Goal: Transaction & Acquisition: Book appointment/travel/reservation

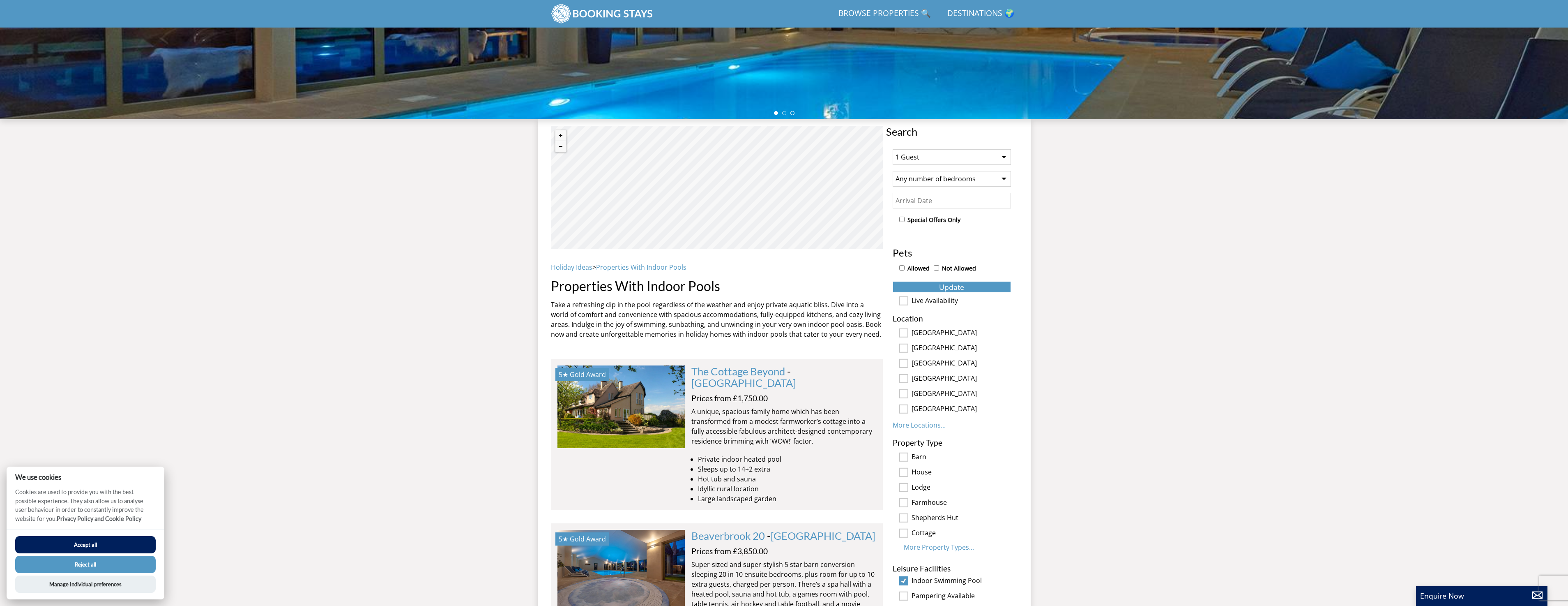
scroll to position [295, 0]
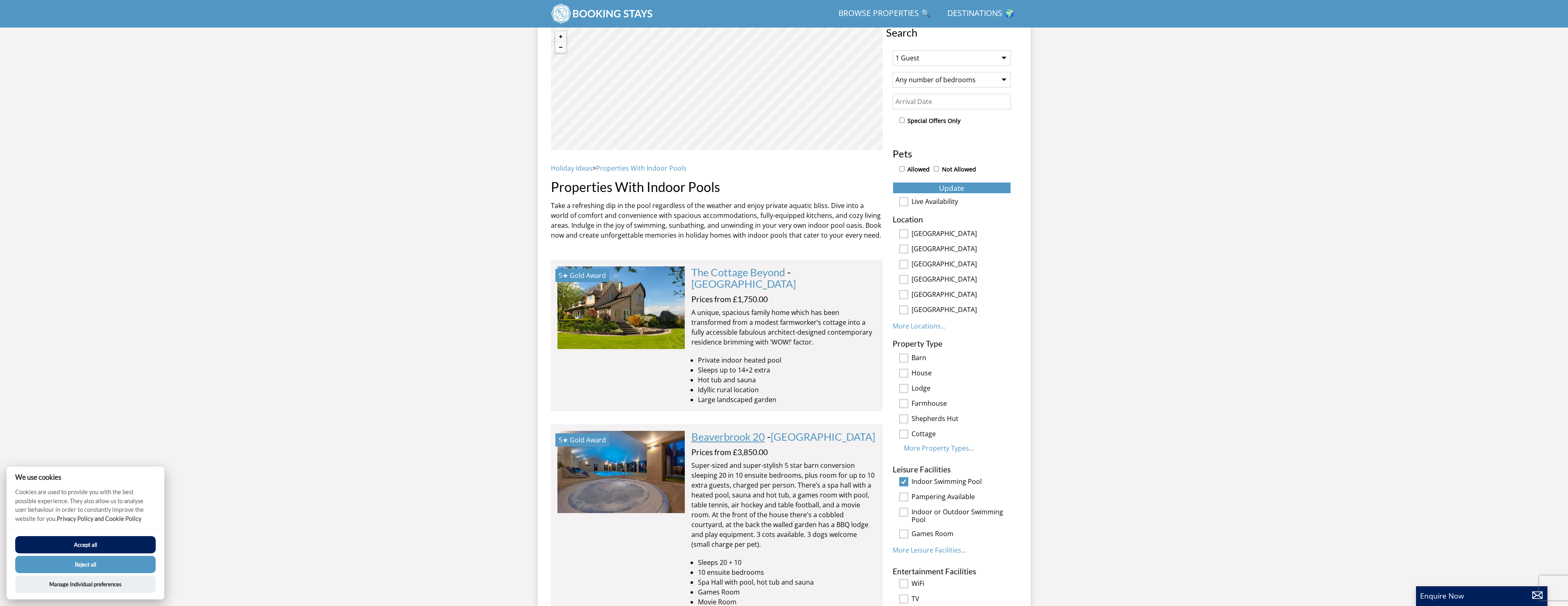
click at [746, 431] on link "Beaverbrook 20" at bounding box center [728, 437] width 74 height 12
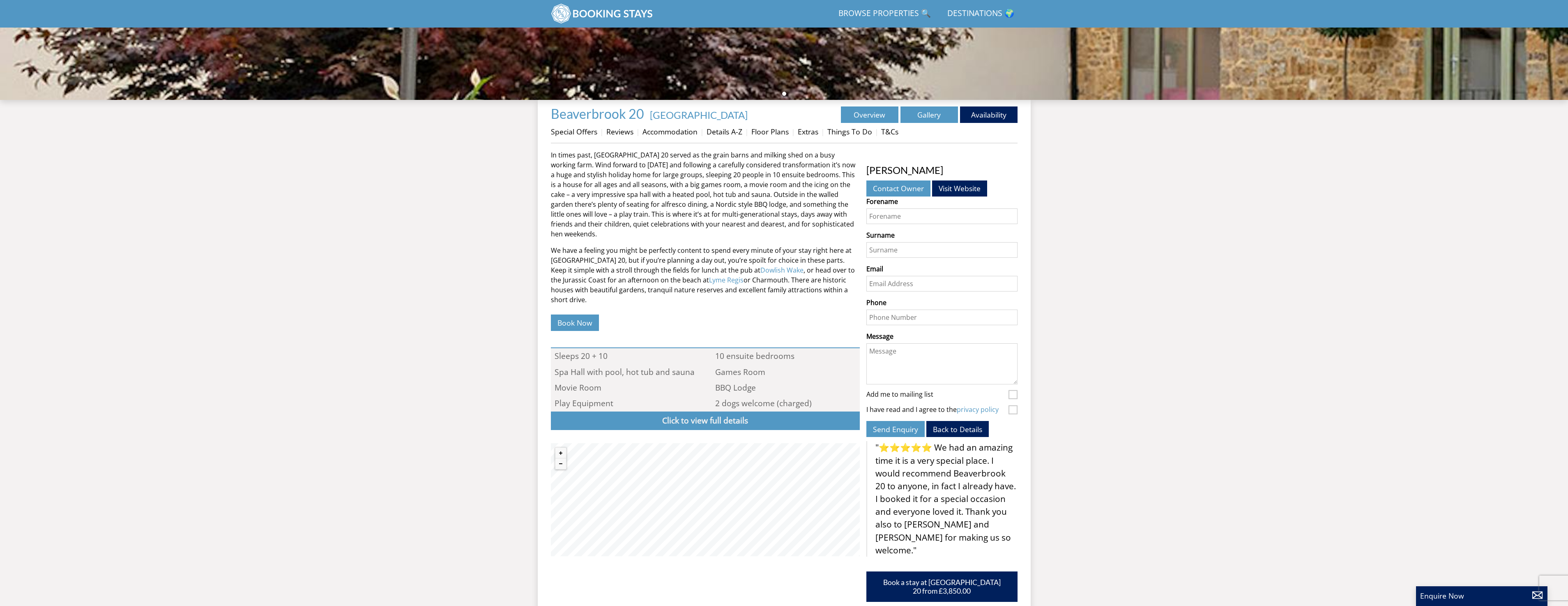
scroll to position [223, 0]
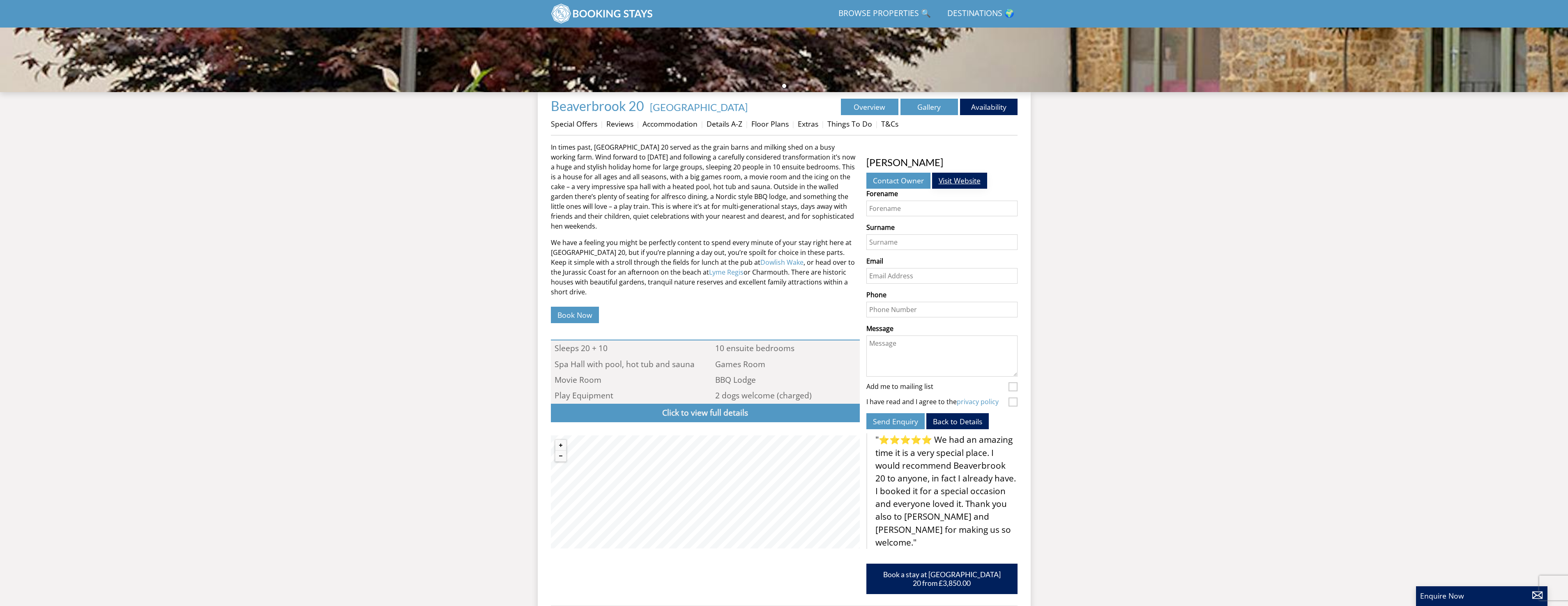
click at [957, 184] on link "Visit Website" at bounding box center [959, 180] width 55 height 16
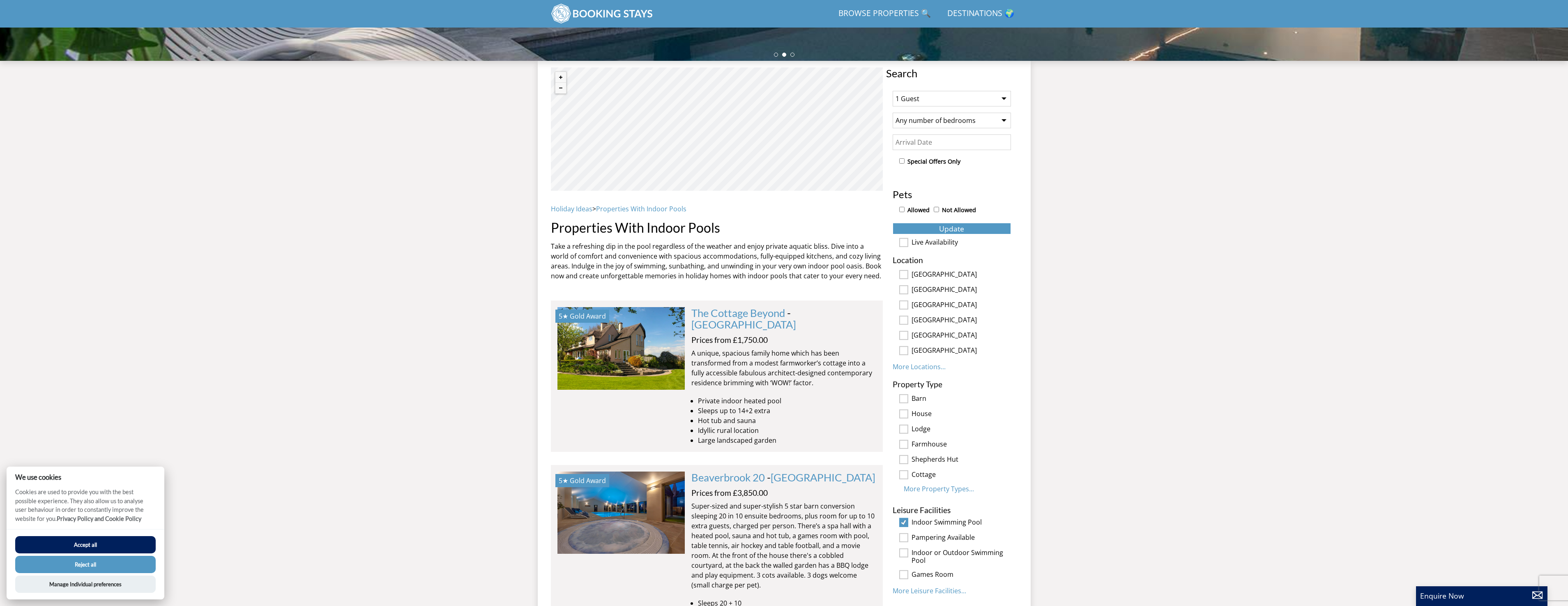
scroll to position [254, 0]
click at [757, 313] on link "The Cottage Beyond" at bounding box center [738, 313] width 94 height 12
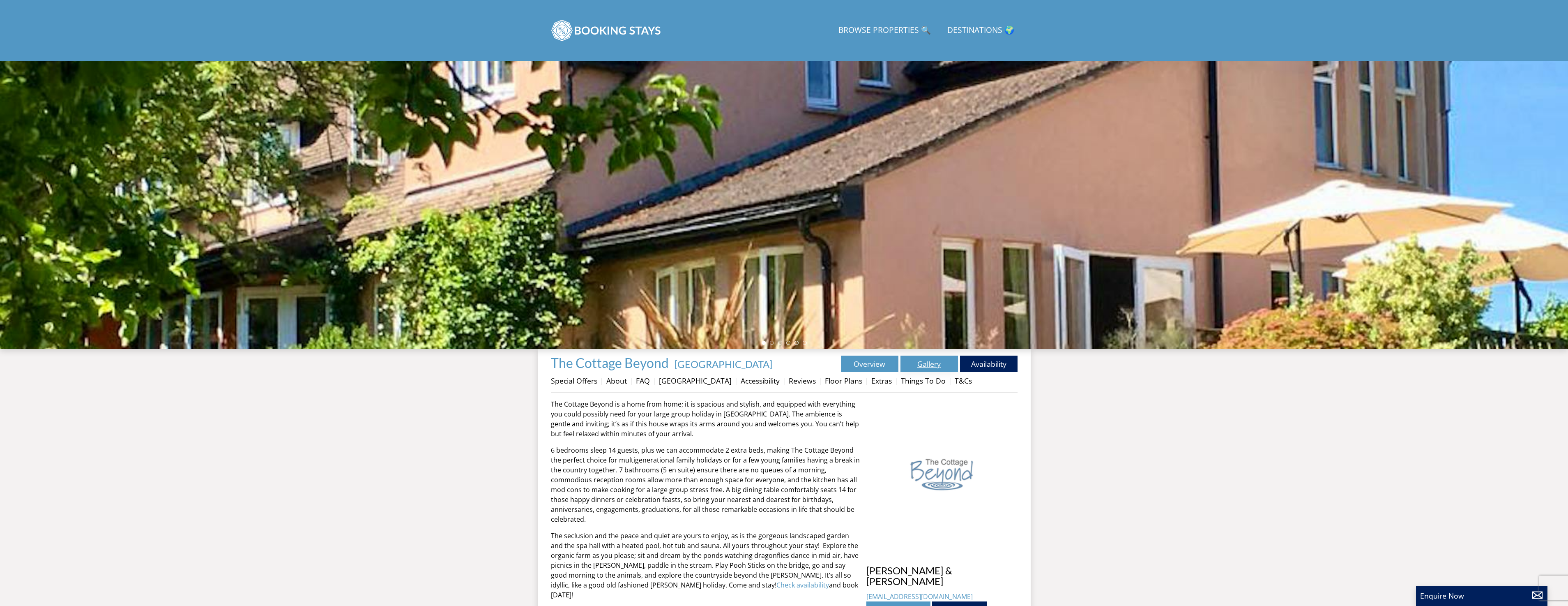
click at [919, 362] on link "Gallery" at bounding box center [929, 364] width 57 height 16
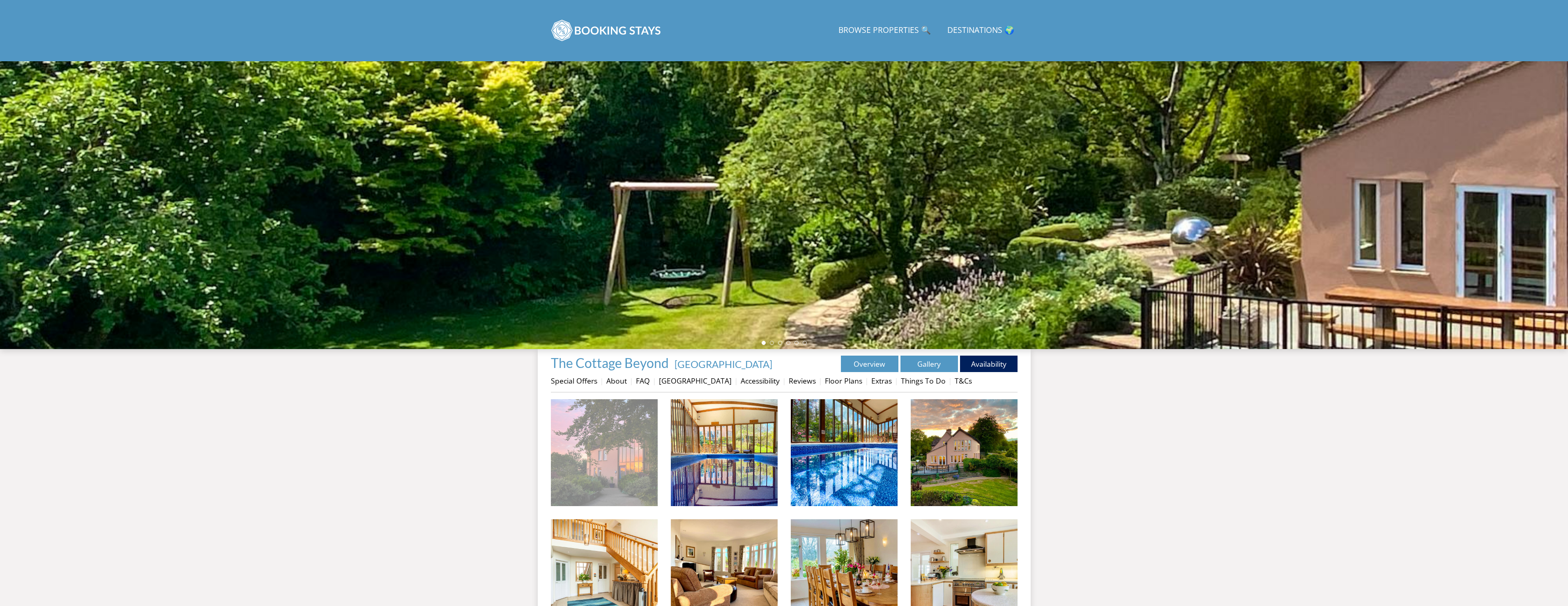
click at [578, 467] on img at bounding box center [604, 452] width 107 height 107
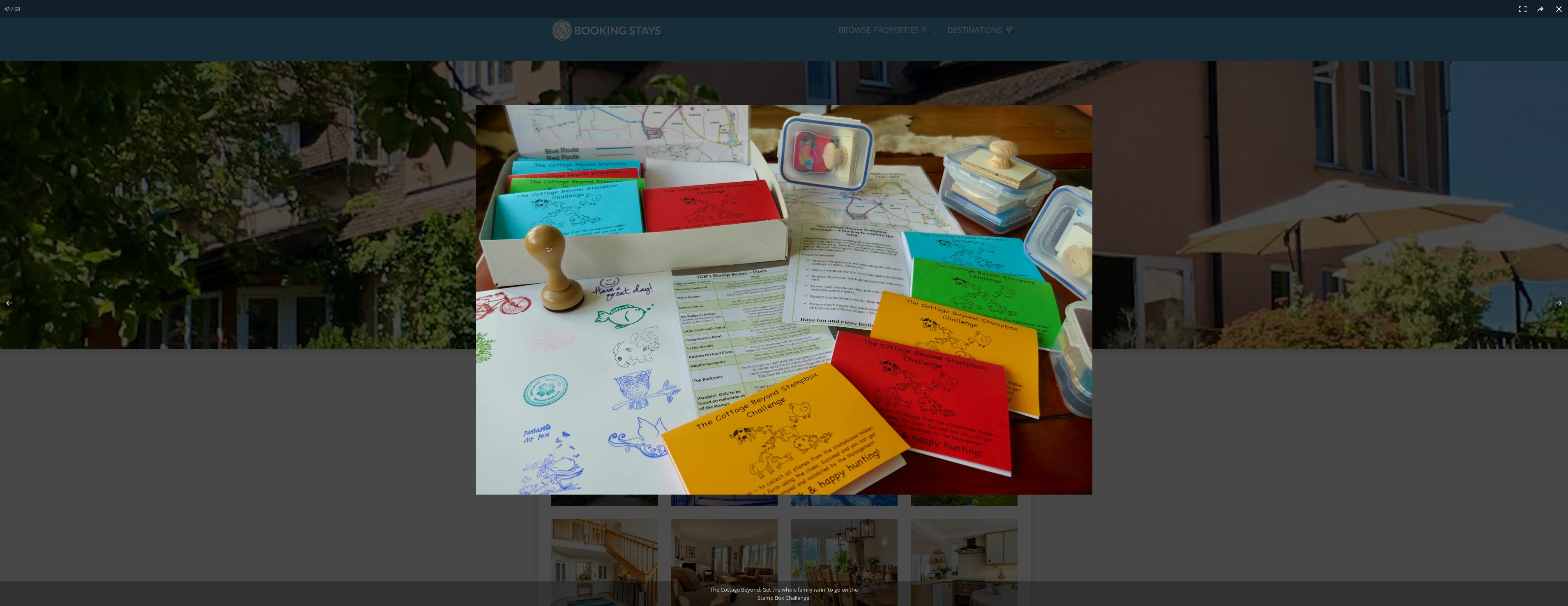
click at [1, 394] on div at bounding box center [784, 303] width 1568 height 606
